Goal: Information Seeking & Learning: Learn about a topic

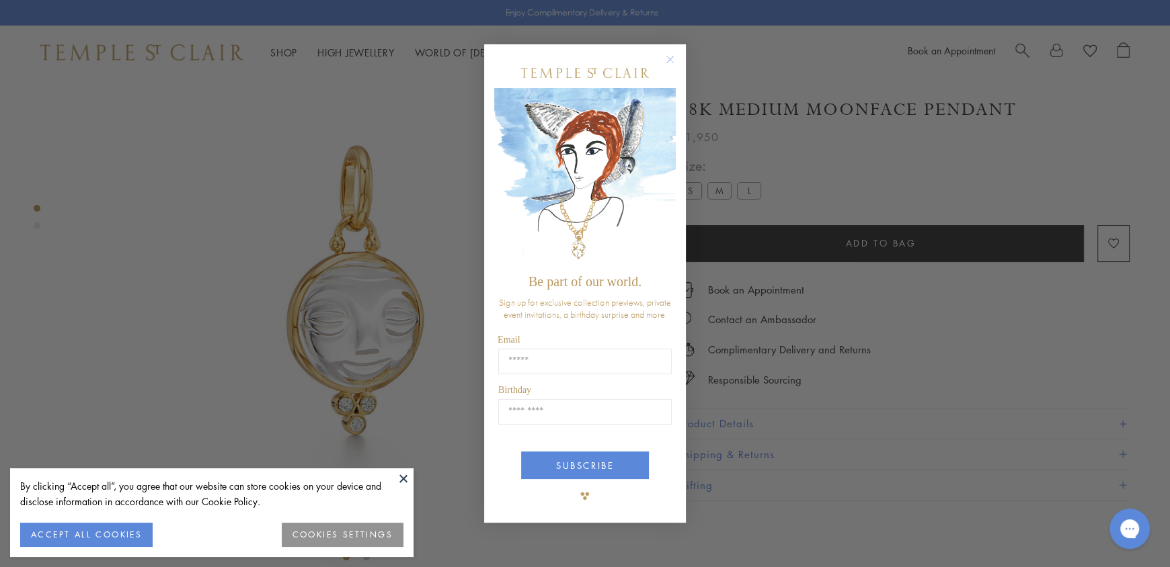
click at [670, 54] on circle "Close dialog" at bounding box center [670, 60] width 16 height 16
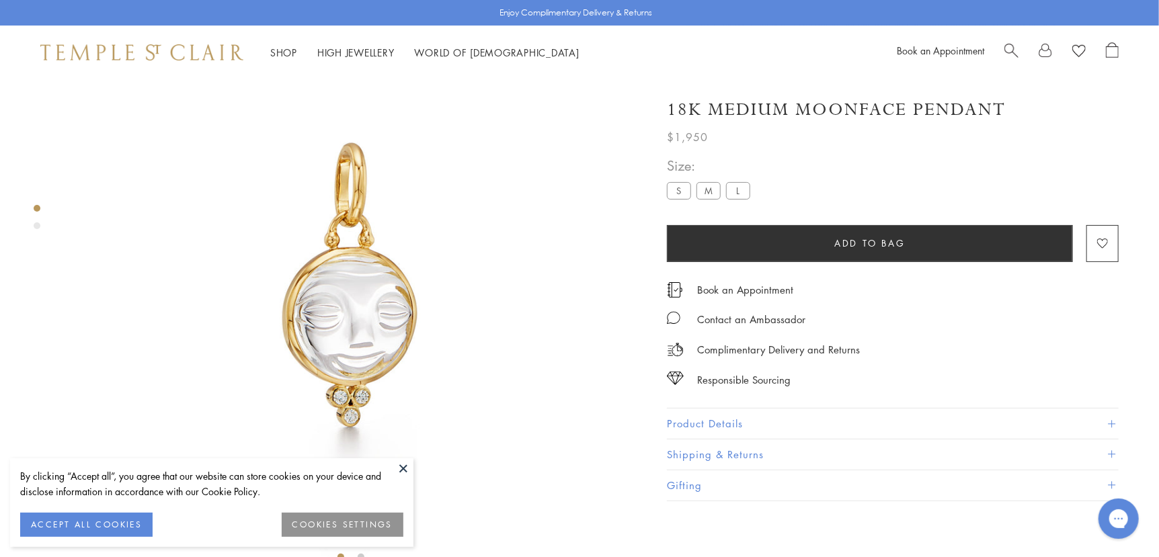
click at [1110, 420] on span at bounding box center [1111, 423] width 7 height 7
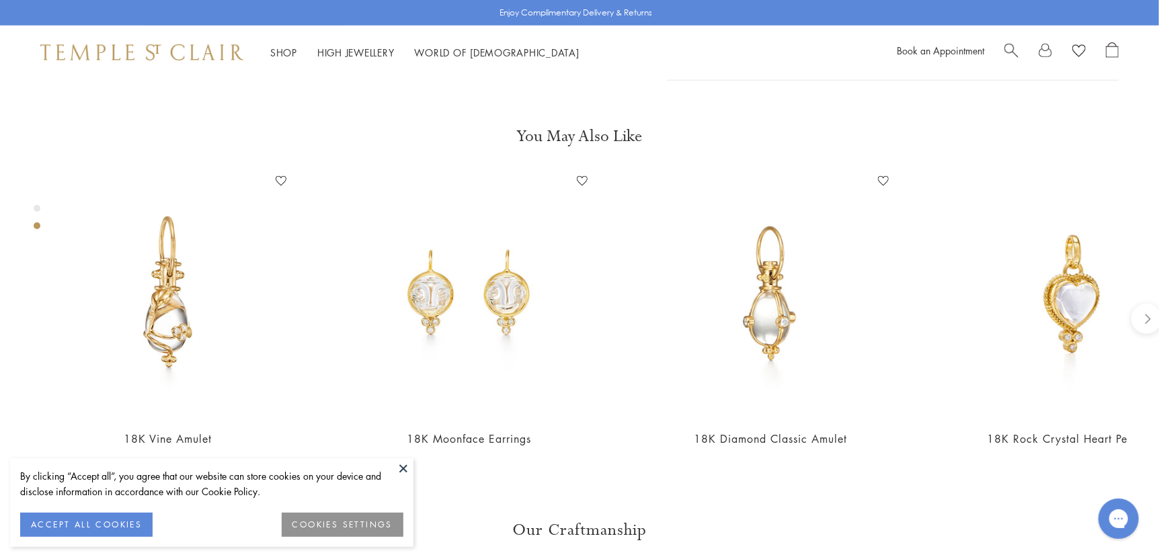
scroll to position [684, 0]
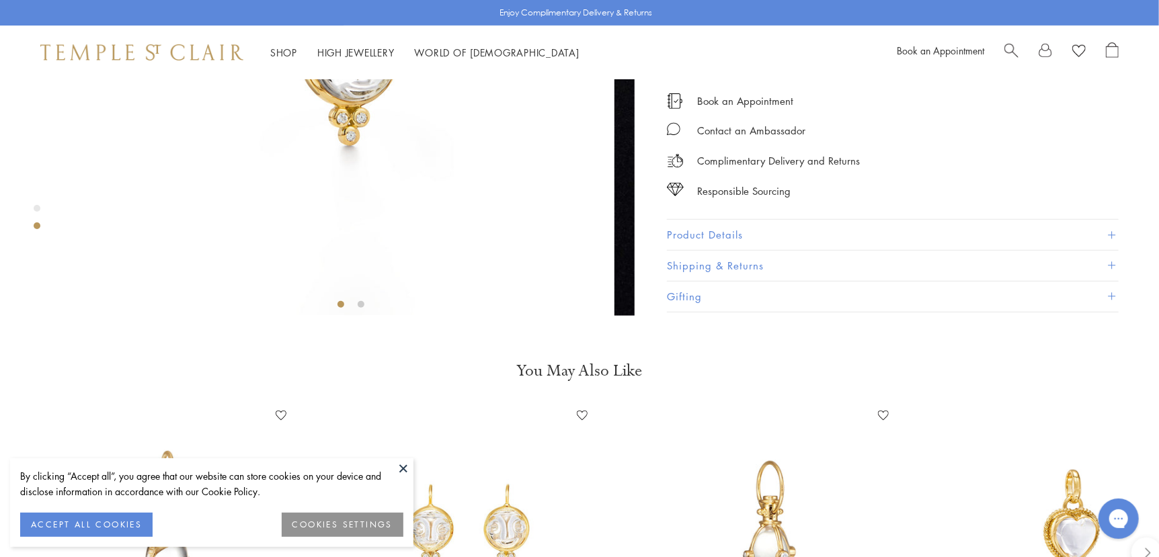
scroll to position [415, 0]
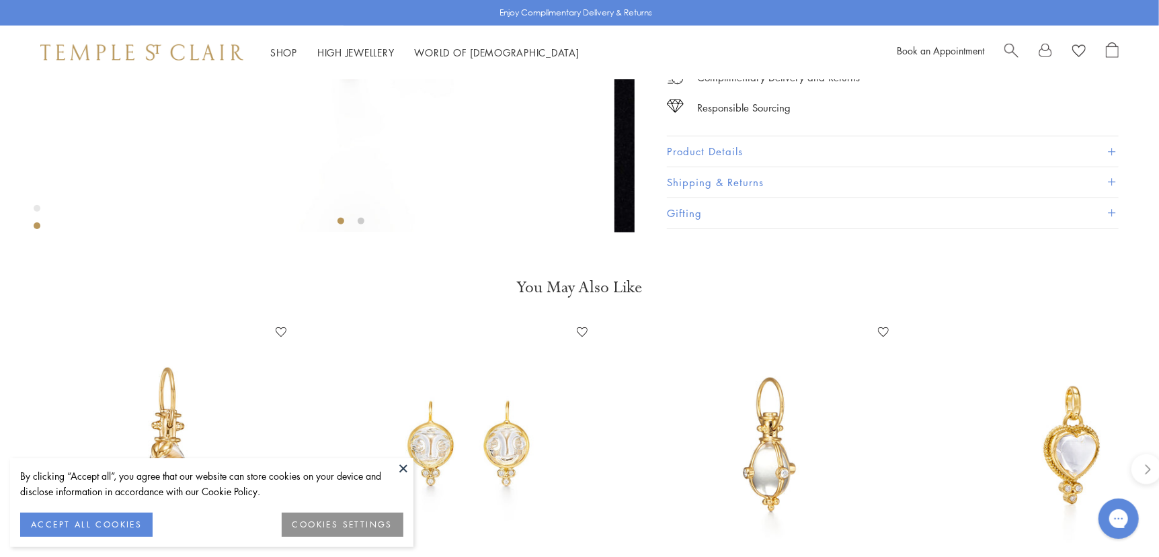
click at [1109, 155] on span at bounding box center [1111, 151] width 7 height 7
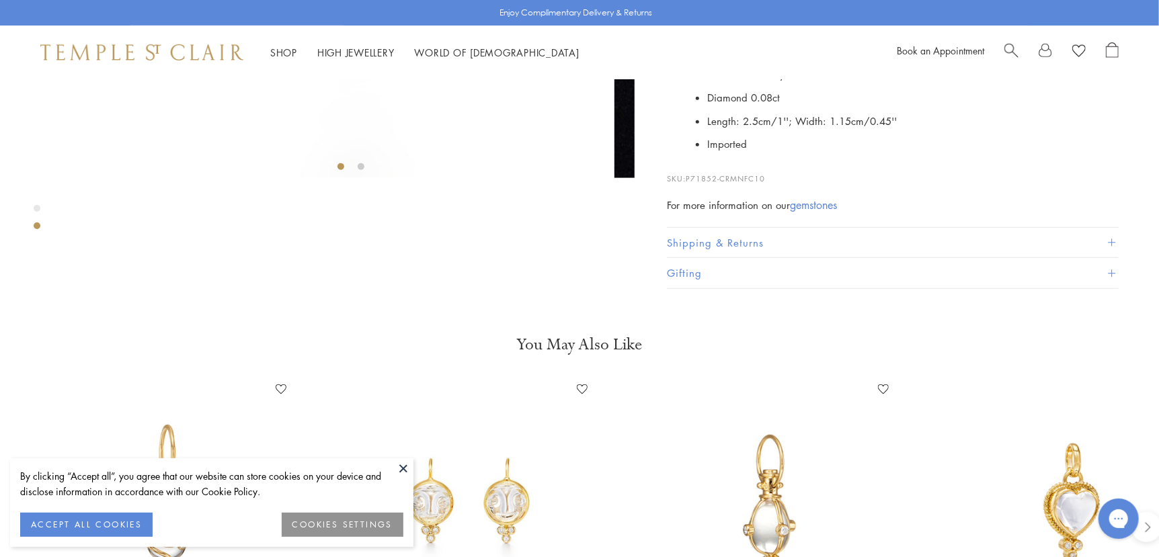
scroll to position [549, 0]
